Goal: Transaction & Acquisition: Purchase product/service

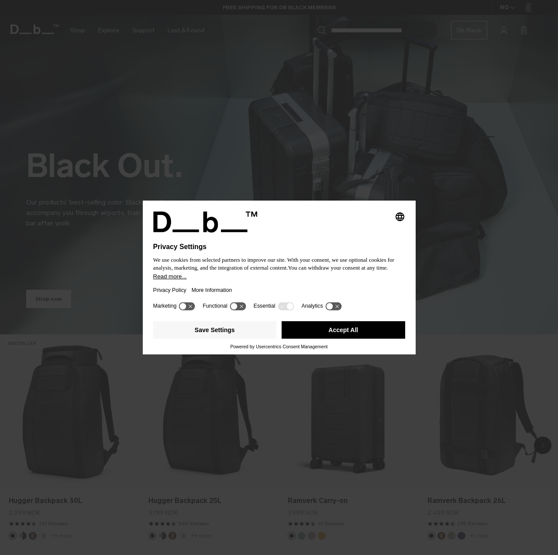
click at [328, 307] on icon at bounding box center [329, 306] width 7 height 7
click at [335, 305] on icon at bounding box center [337, 306] width 7 height 7
click at [289, 310] on icon at bounding box center [286, 306] width 16 height 8
click at [288, 308] on icon at bounding box center [290, 306] width 7 height 7
click at [226, 333] on button "Save Settings" at bounding box center [215, 329] width 124 height 17
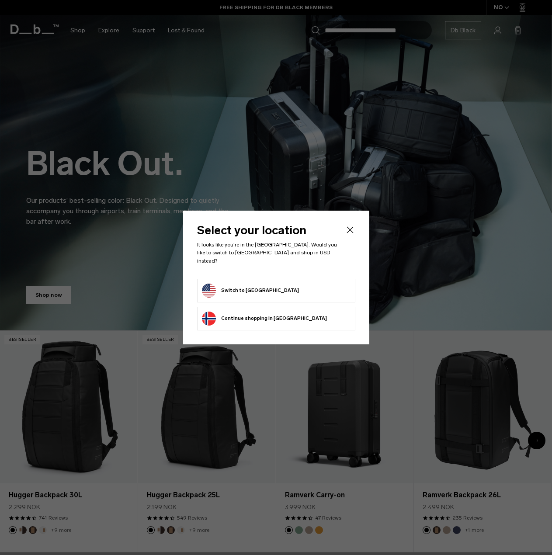
click at [248, 286] on button "Switch to [GEOGRAPHIC_DATA]" at bounding box center [250, 291] width 97 height 14
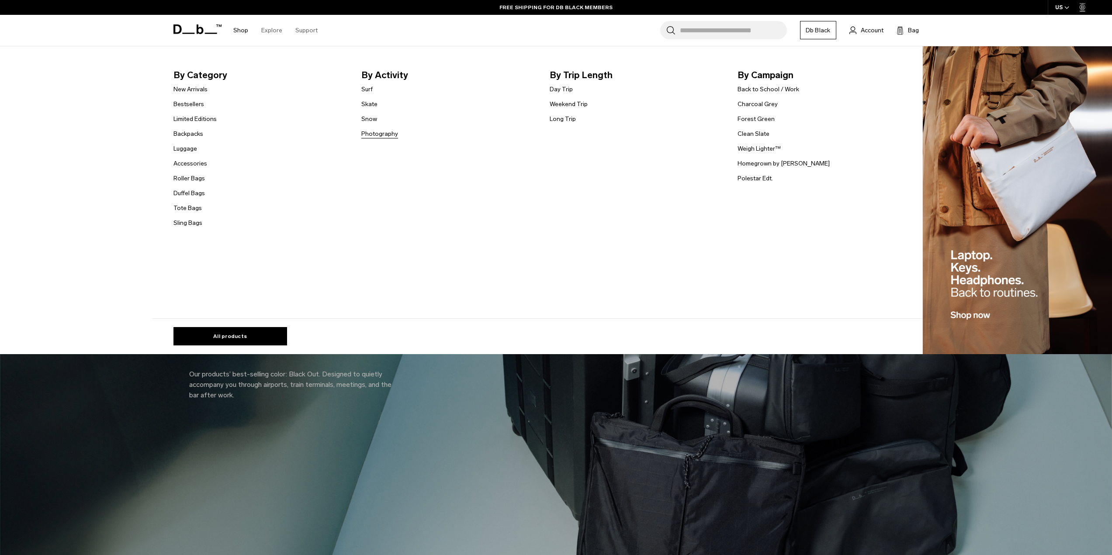
click at [380, 135] on link "Photography" at bounding box center [379, 133] width 37 height 9
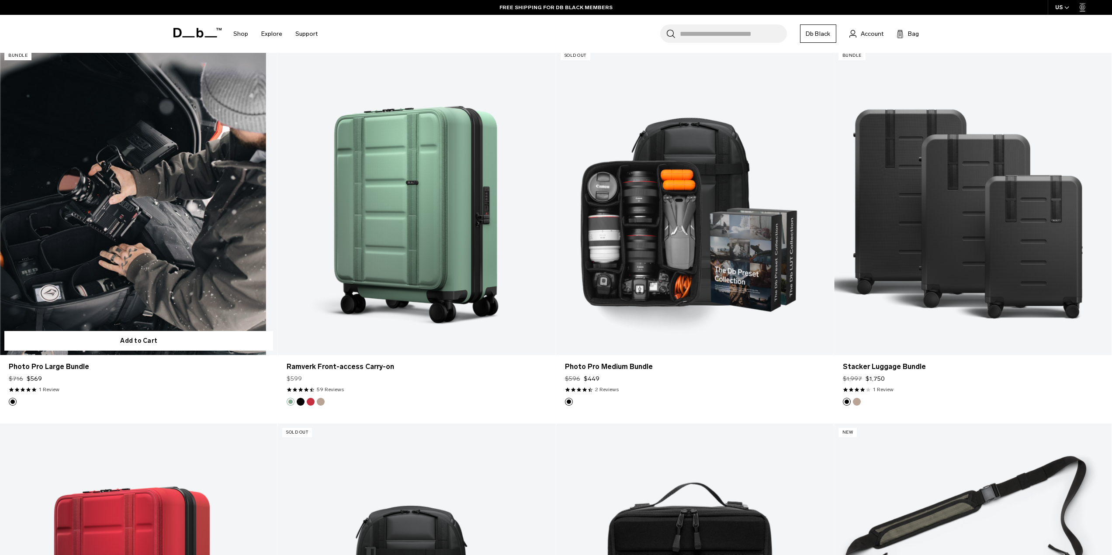
scroll to position [1398, 0]
